Goal: Task Accomplishment & Management: Complete application form

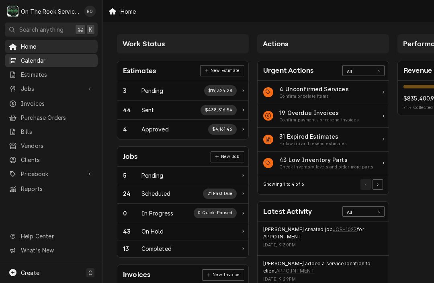
click at [47, 62] on span "Calendar" at bounding box center [57, 60] width 73 height 8
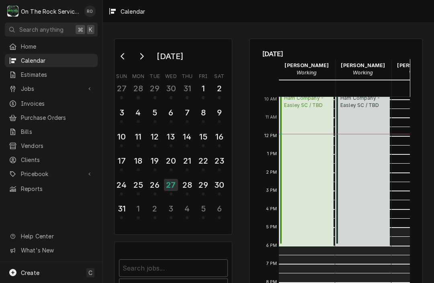
scroll to position [183, 0]
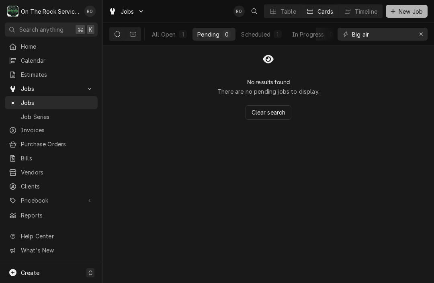
click at [411, 14] on span "New Job" at bounding box center [410, 11] width 27 height 8
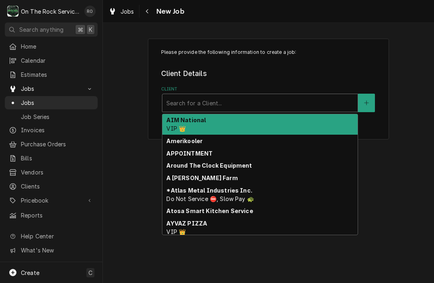
click at [326, 104] on div "Client" at bounding box center [259, 103] width 187 height 14
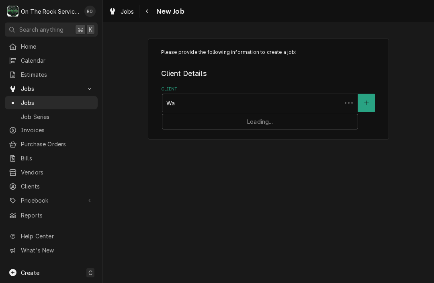
type input "W"
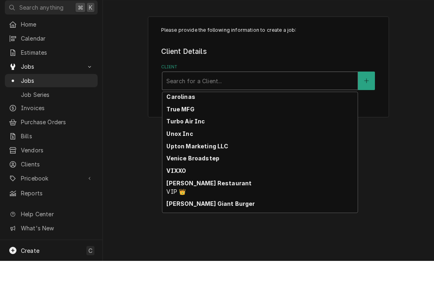
scroll to position [2066, 0]
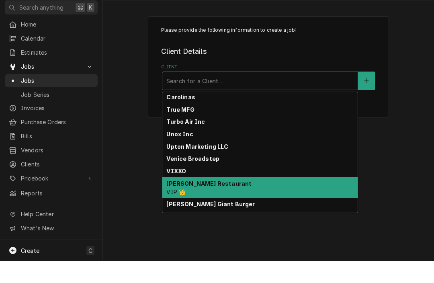
click at [249, 199] on div "Wade’s Restaurant VIP 👑" at bounding box center [259, 209] width 195 height 21
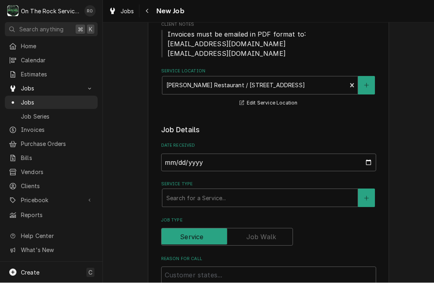
scroll to position [125, 0]
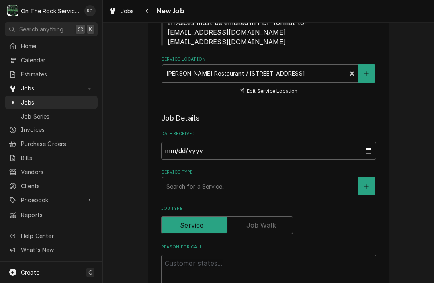
click at [282, 135] on label "Date Received" at bounding box center [268, 134] width 215 height 6
click at [282, 142] on input "2025-08-27" at bounding box center [268, 151] width 215 height 18
click at [209, 179] on div "Service Type" at bounding box center [259, 186] width 187 height 14
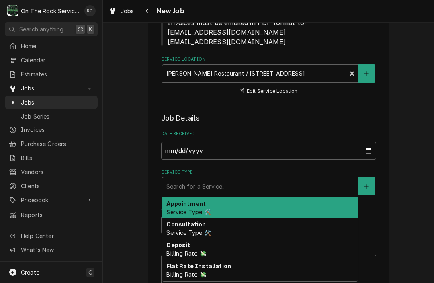
click at [209, 179] on div "Service Type" at bounding box center [259, 186] width 187 height 14
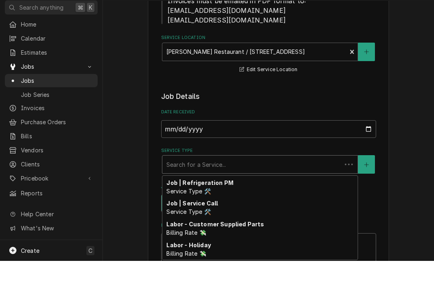
scroll to position [331, 0]
click at [188, 221] on strong "Job | Service Call" at bounding box center [191, 224] width 51 height 7
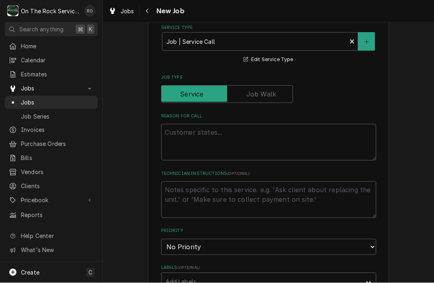
scroll to position [274, 0]
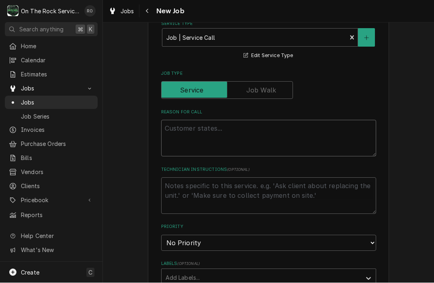
click at [213, 128] on textarea "Reason For Call" at bounding box center [268, 138] width 215 height 37
type textarea "x"
type textarea "Wa"
type textarea "x"
type textarea "War"
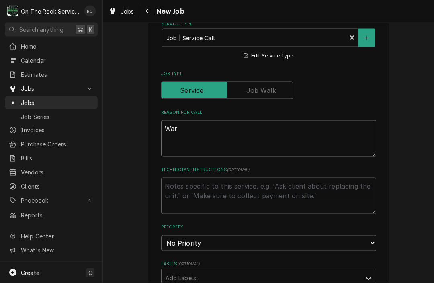
type textarea "x"
type textarea "Warm"
type textarea "x"
type textarea "Warmi"
type textarea "x"
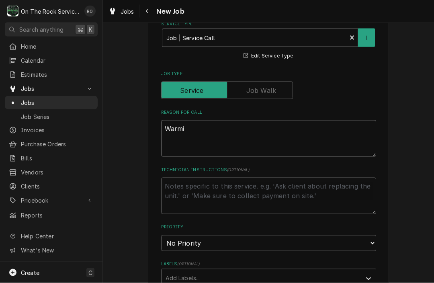
type textarea "Warmin"
type textarea "x"
type textarea "Warming"
type textarea "x"
type textarea "Warming"
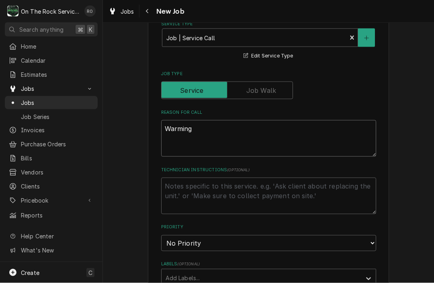
type textarea "x"
type textarea "Warming"
type textarea "x"
type textarea "Warmin"
type textarea "x"
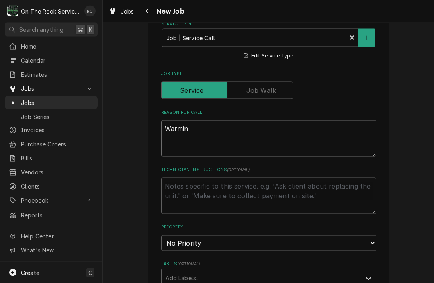
type textarea "Warmi"
type textarea "x"
type textarea "Warm"
type textarea "x"
type textarea "Warme"
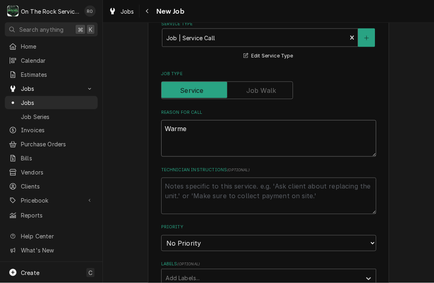
type textarea "x"
type textarea "Warmer"
type textarea "x"
type textarea "Warmer"
type textarea "x"
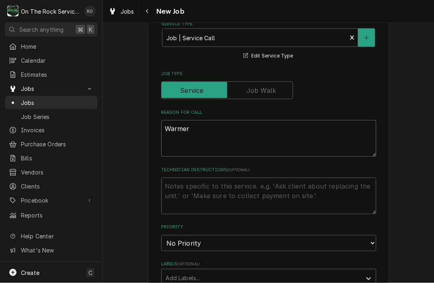
type textarea "Warmer b"
type textarea "x"
type textarea "Warmer bo"
type textarea "x"
type textarea "Warmer box"
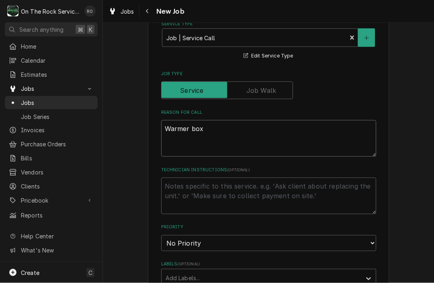
type textarea "x"
type textarea "Warmer box"
type textarea "x"
type textarea "Warmer box n"
type textarea "x"
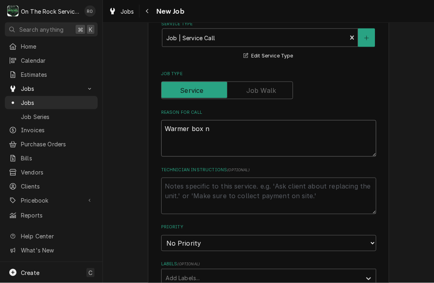
type textarea "Warmer box ne"
type textarea "x"
type textarea "Warmer box nee"
type textarea "x"
type textarea "Warmer box need"
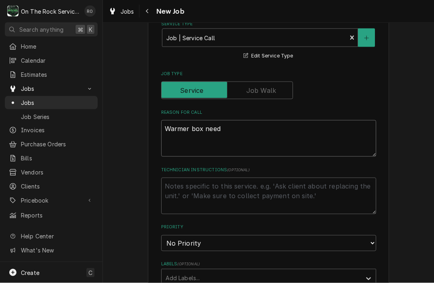
type textarea "x"
type textarea "Warmer box needs"
type textarea "x"
type textarea "Warmer box needs"
type textarea "x"
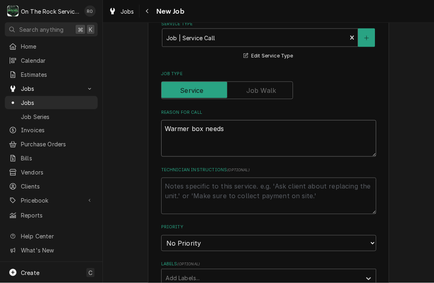
type textarea "Warmer box needs t"
type textarea "x"
type textarea "Warmer box needs to"
type textarea "x"
type textarea "Warmer box needs t"
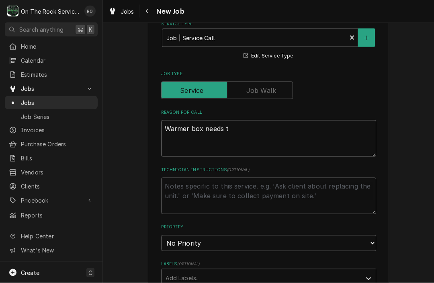
type textarea "x"
type textarea "Warmer box needs"
type textarea "x"
type textarea "Warmer box needs n"
type textarea "x"
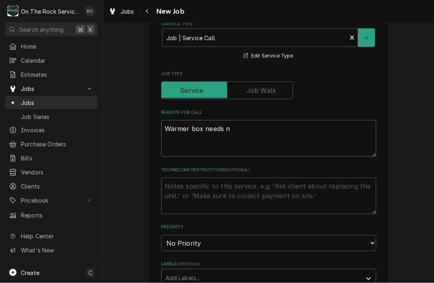
type textarea "Warmer box needs"
type textarea "x"
type textarea "Warmer box needs"
type textarea "x"
type textarea "Warmer box need"
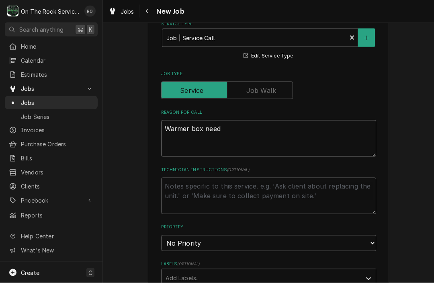
type textarea "x"
type textarea "Warmer box nee"
type textarea "x"
type textarea "Warmer box ne"
type textarea "x"
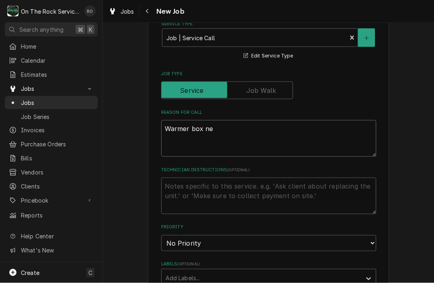
type textarea "Warmer box n"
type textarea "x"
type textarea "Warmer box no"
type textarea "x"
type textarea "Warmer box not"
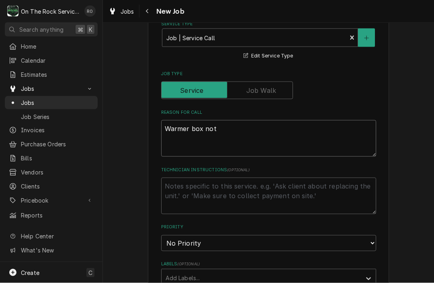
type textarea "x"
type textarea "Warmer box not"
type textarea "x"
type textarea "Warmer box not w"
type textarea "x"
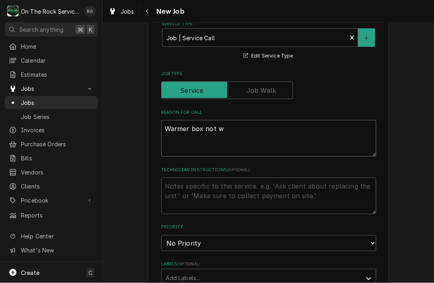
type textarea "Warmer box not wo"
type textarea "x"
type textarea "Warmer box not wor"
type textarea "x"
type textarea "Warmer box not work"
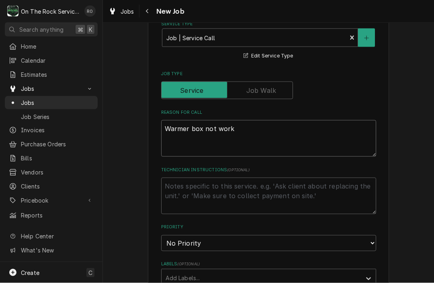
type textarea "x"
type textarea "Warmer box not worki"
type textarea "x"
type textarea "Warmer box not workin"
type textarea "x"
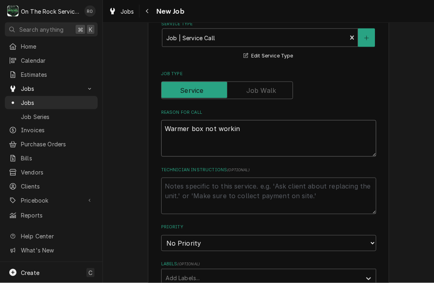
type textarea "Warmer box not working"
type textarea "x"
type textarea "Warmer box not working."
type textarea "x"
type textarea "Warmer box not working."
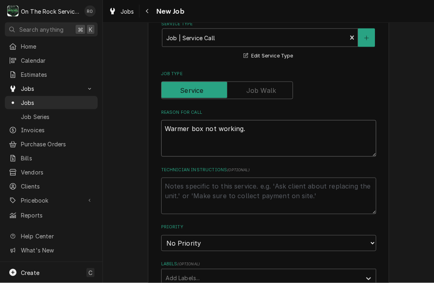
type textarea "x"
type textarea "Warmer box not working. W"
type textarea "x"
type textarea "Warmer box not working. Was"
type textarea "x"
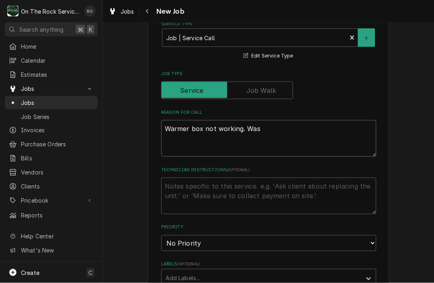
type textarea "Warmer box not working. Was"
type textarea "x"
type textarea "Warmer box not working. Was l"
type textarea "x"
type textarea "Warmer box not working. Was le"
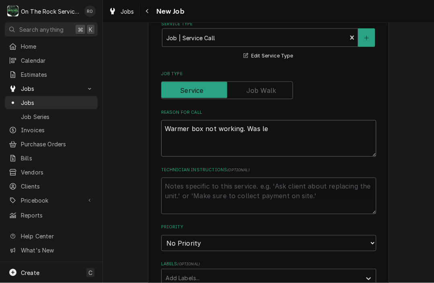
type textarea "x"
type textarea "Warmer box not working. Was lef"
type textarea "x"
type textarea "Warmer box not working. Was left"
type textarea "x"
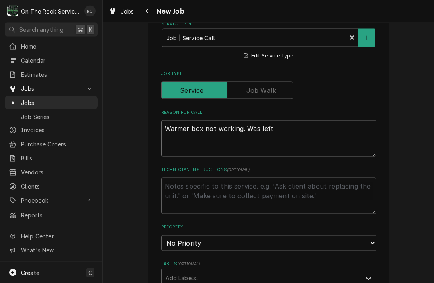
type textarea "Warmer box not working. Was left o"
type textarea "x"
type textarea "Warmer box not working. Was left on"
type textarea "x"
type textarea "Warmer box not working. Was left on"
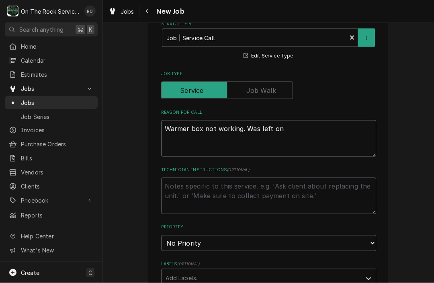
type textarea "x"
type textarea "Warmer box not working. Was left on o"
type textarea "x"
type textarea "Warmer box not working. Was left on ov"
type textarea "x"
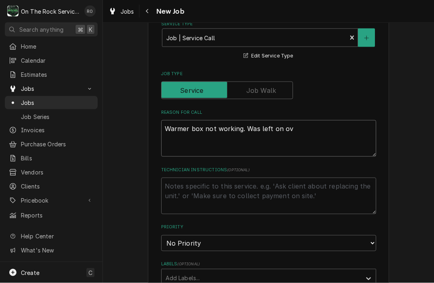
type textarea "Warmer box not working. Was left on ove"
type textarea "x"
type textarea "Warmer box not working. Was left on over"
type textarea "x"
type textarea "Warmer box not working. Was left on overn"
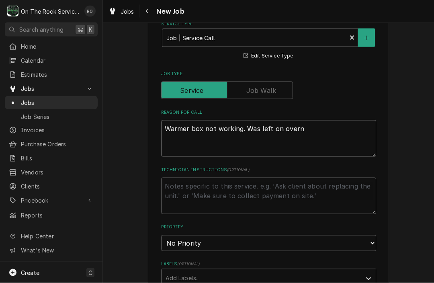
type textarea "x"
type textarea "Warmer box not working. Was left on overni"
type textarea "x"
type textarea "Warmer box not working. Was left on overnig"
type textarea "x"
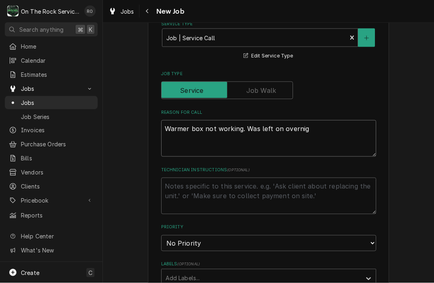
type textarea "Warmer box not working. Was left on overnigh"
type textarea "x"
type textarea "Warmer box not working. Was left on overnight"
type textarea "x"
type textarea "Warmer box not working. Was left on overnigh"
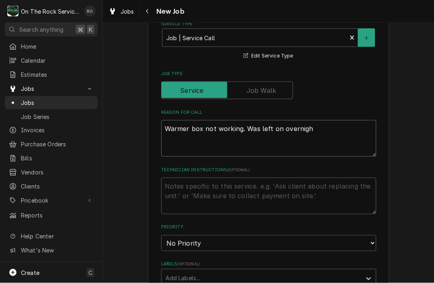
type textarea "x"
type textarea "Warmer box not working. Was left on overnig"
type textarea "x"
type textarea "Warmer box not working. Was left on overni"
type textarea "x"
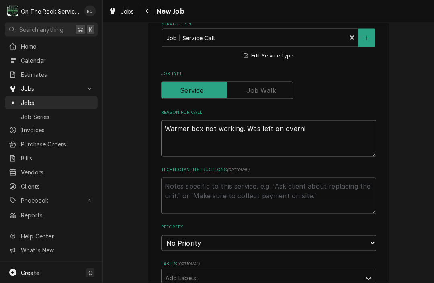
type textarea "Warmer box not working. Was left on overn"
type textarea "x"
type textarea "Warmer box not working. Was left on over"
type textarea "x"
type textarea "Warmer box not working. Was left on ove"
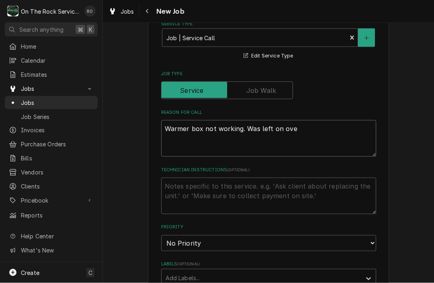
type textarea "x"
type textarea "Warmer box not working. Was left on ov"
type textarea "x"
type textarea "Warmer box not working. Was left on o"
type textarea "x"
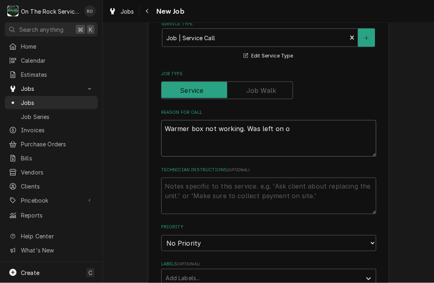
type textarea "Warmer box not working. Was left on"
type textarea "x"
type textarea "Warmer box not working. Was left on"
type textarea "x"
type textarea "Warmer box not working. Was left o"
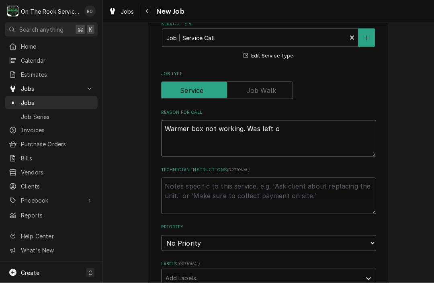
type textarea "x"
type textarea "Warmer box not working. Was left"
type textarea "x"
type textarea "Warmer box not working. Was left"
type textarea "x"
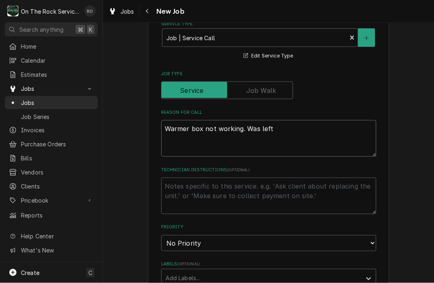
type textarea "Warmer box not working. Was lef"
type textarea "x"
type textarea "Warmer box not working. Was le"
type textarea "x"
type textarea "Warmer box not working. Was l"
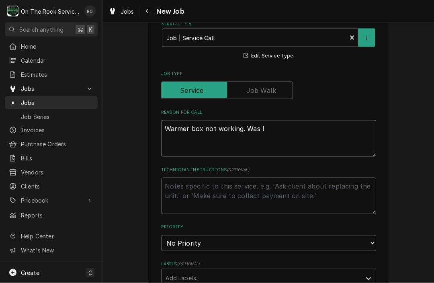
type textarea "x"
type textarea "Warmer box not working. Was"
type textarea "x"
type textarea "Warmer box not working. Was"
type textarea "x"
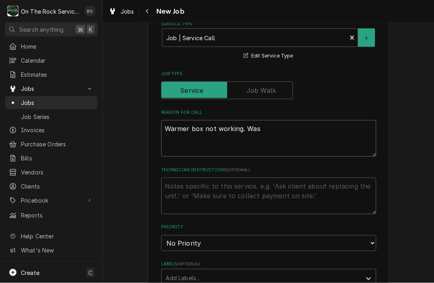
type textarea "Warmer box not working. Wa"
type textarea "x"
type textarea "Warmer box not working. W"
type textarea "x"
type textarea "Warmer box not working."
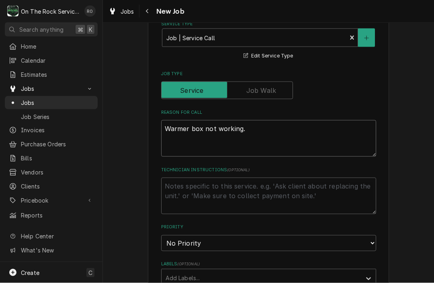
type textarea "x"
type textarea "Warmer box not working."
type textarea "x"
type textarea "Warmer box not working."
click at [230, 194] on textarea "Technician Instructions ( optional )" at bounding box center [268, 196] width 215 height 37
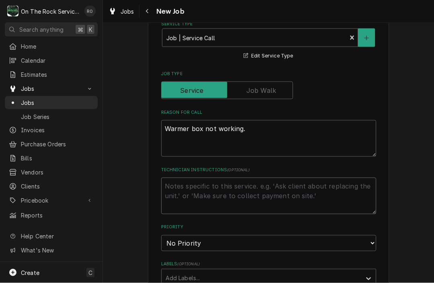
type textarea "x"
type textarea "R"
type textarea "x"
type textarea "Ra"
type textarea "x"
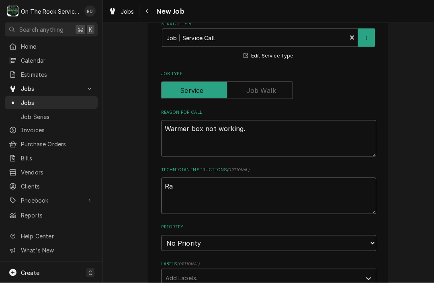
type textarea "Ran"
type textarea "x"
type textarea "Rand"
type textarea "x"
type textarea "Randy"
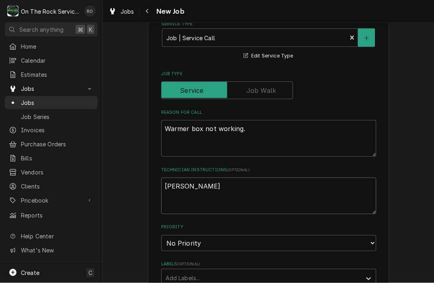
type textarea "x"
type textarea "Randy"
type textarea "x"
type textarea "Randy s"
type textarea "x"
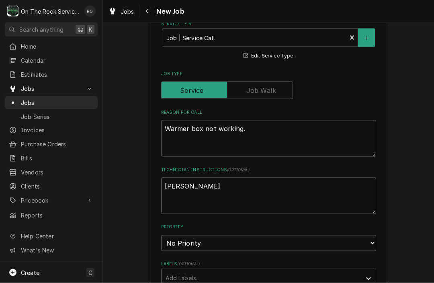
type textarea "Randy st"
type textarea "x"
type textarea "Randy stat"
type textarea "x"
type textarea "Randy state"
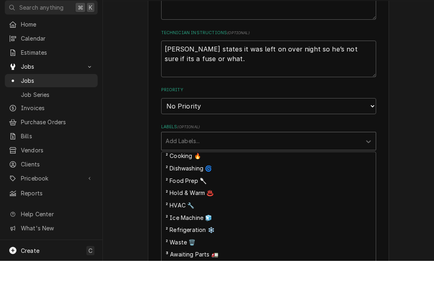
scroll to position [90, 0]
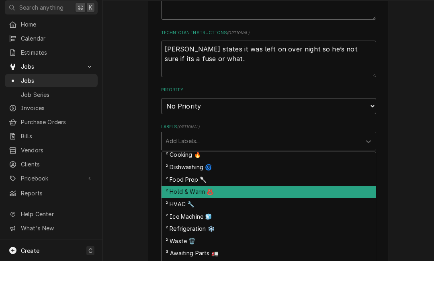
click at [192, 208] on div "² Hold & Warm ♨️" at bounding box center [269, 214] width 214 height 12
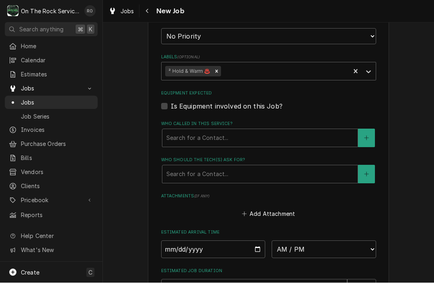
scroll to position [481, 0]
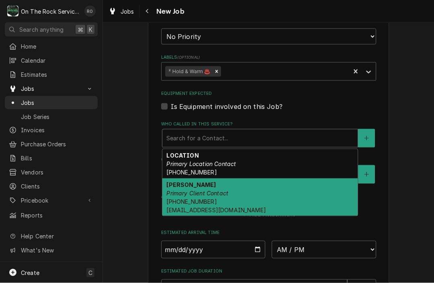
click at [214, 190] on em "Primary Client Contact" at bounding box center [197, 193] width 62 height 7
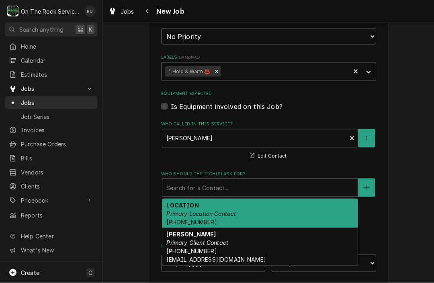
click at [237, 199] on div "LOCATION Primary Location Contact (864) 582-3800" at bounding box center [259, 213] width 195 height 29
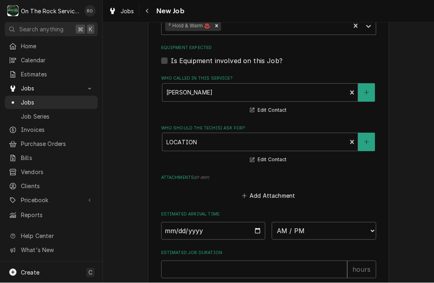
scroll to position [527, 0]
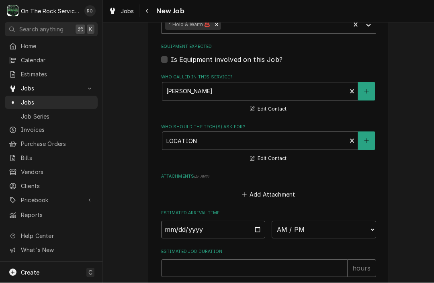
click at [229, 221] on input "Date" at bounding box center [213, 230] width 104 height 18
click at [305, 222] on select "AM / PM 6:00 AM 6:15 AM 6:30 AM 6:45 AM 7:00 AM 7:15 AM 7:30 AM 7:45 AM 8:00 AM…" at bounding box center [324, 230] width 104 height 18
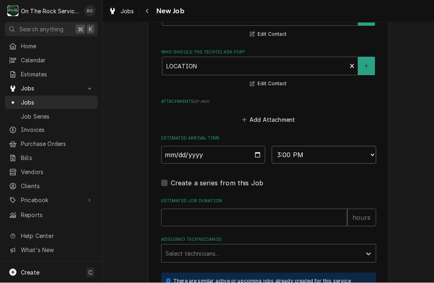
scroll to position [608, 0]
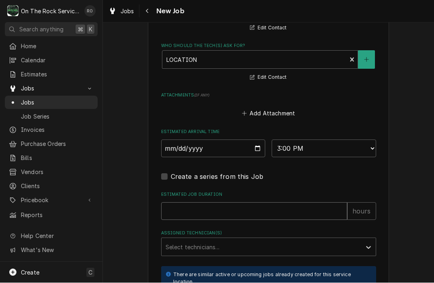
click at [251, 202] on input "Estimated Job Duration" at bounding box center [254, 211] width 186 height 18
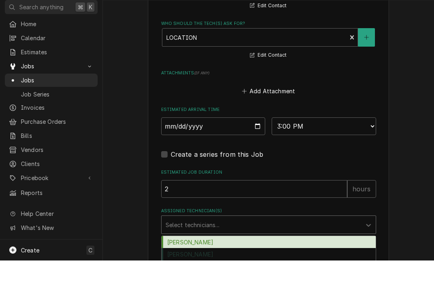
click at [216, 258] on div "Ray Beals" at bounding box center [269, 264] width 214 height 12
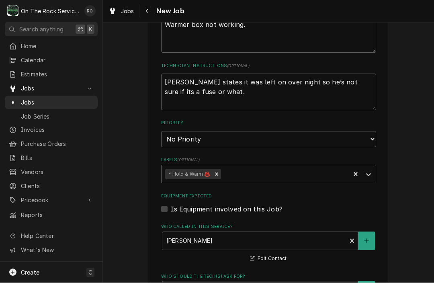
scroll to position [376, 0]
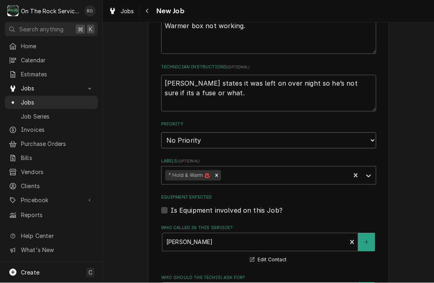
click at [311, 135] on select "No Priority Urgent High Medium Low" at bounding box center [268, 141] width 215 height 16
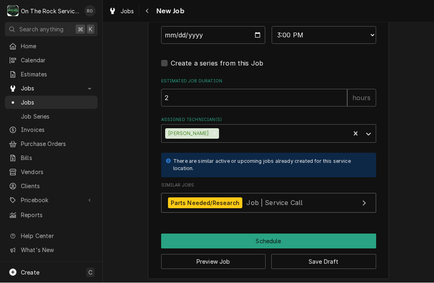
scroll to position [721, 0]
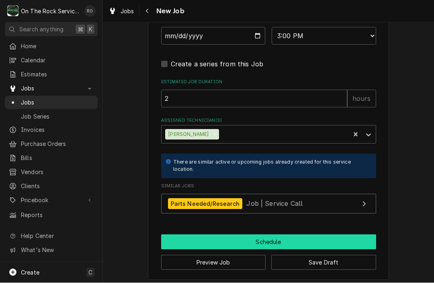
click at [254, 235] on button "Schedule" at bounding box center [268, 242] width 215 height 15
